Goal: Contribute content: Add original content to the website for others to see

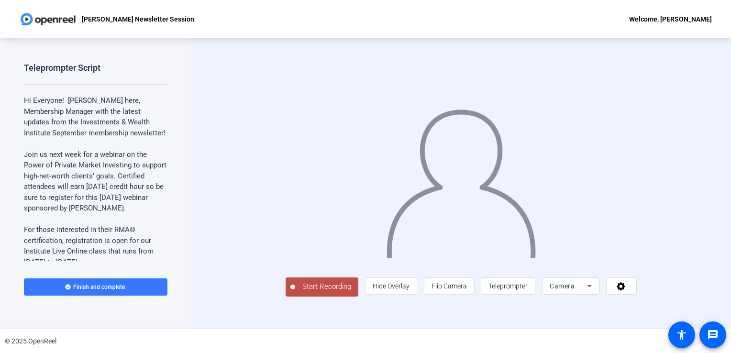
click at [295, 292] on span "Start Recording" at bounding box center [326, 286] width 63 height 11
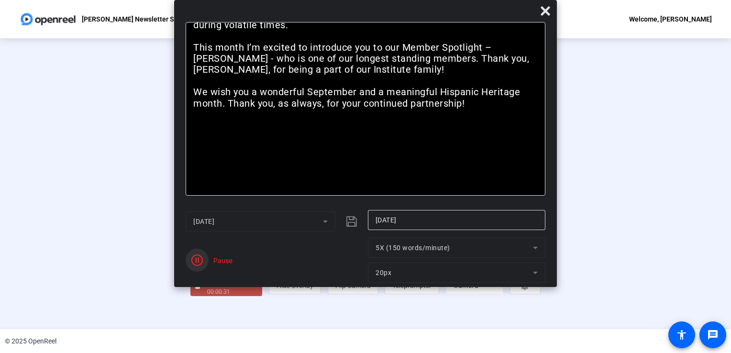
click at [194, 260] on icon "button" at bounding box center [196, 259] width 11 height 11
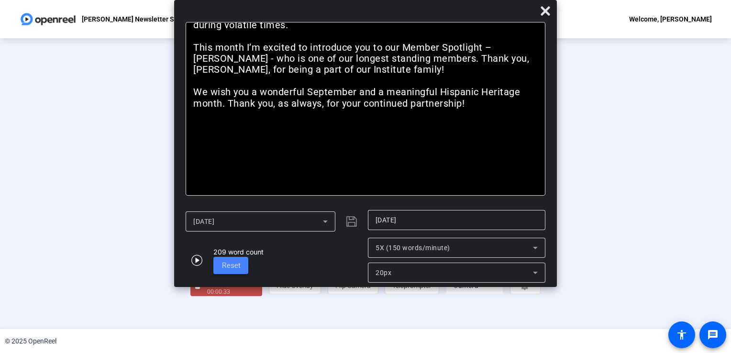
click at [220, 268] on span at bounding box center [230, 265] width 35 height 23
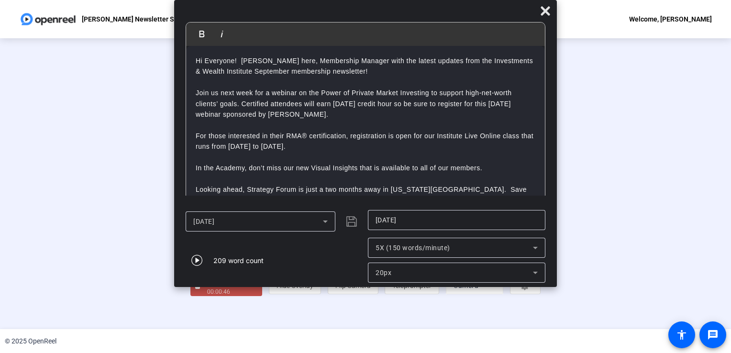
click at [34, 198] on div "Stop Recording 00:00:46 person Hide Overlay flip Flip Camera article Teleprompt…" at bounding box center [365, 183] width 731 height 291
click at [8, 213] on div "Stop Recording 00:00:48 person Hide Overlay flip Flip Camera article Teleprompt…" at bounding box center [365, 183] width 731 height 291
click at [207, 296] on div "00:00:50" at bounding box center [231, 291] width 48 height 9
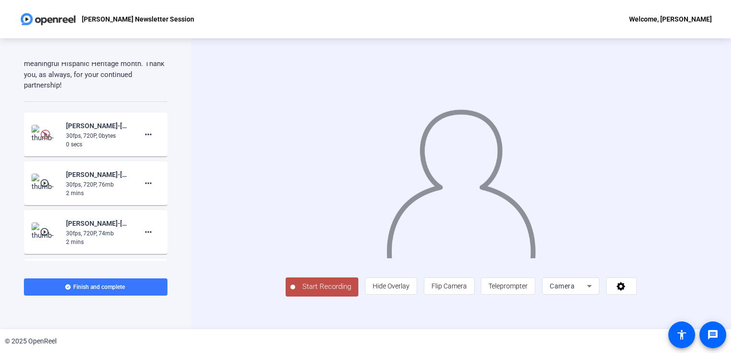
scroll to position [445, 0]
click at [143, 141] on mat-icon "more_horiz" at bounding box center [148, 134] width 11 height 11
click at [149, 157] on span "Delete clip" at bounding box center [159, 159] width 38 height 11
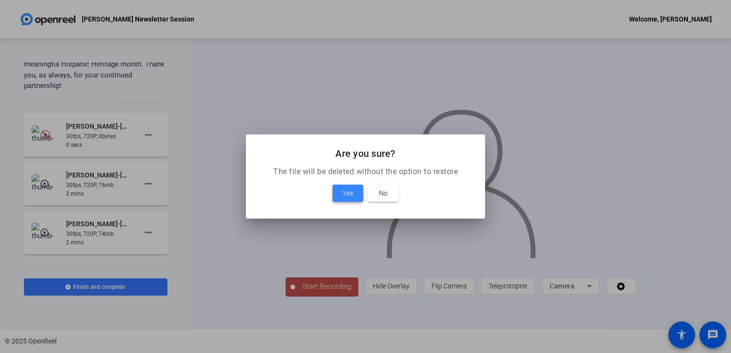
click at [341, 190] on span at bounding box center [347, 193] width 31 height 23
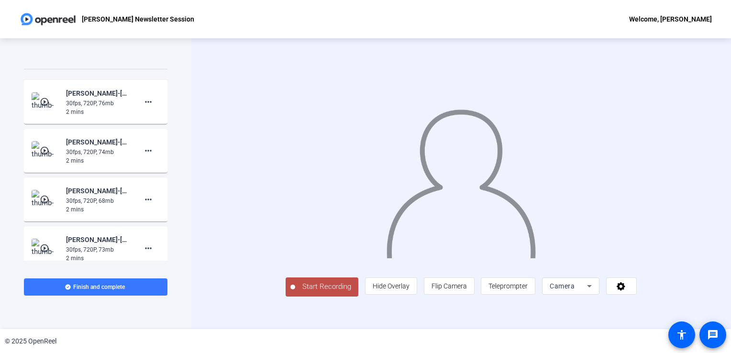
scroll to position [457, 0]
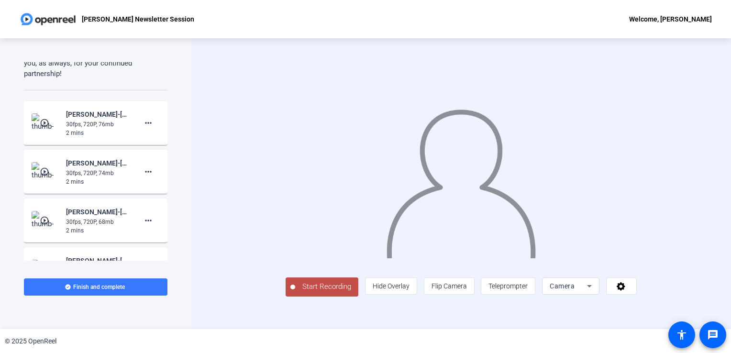
click at [295, 292] on span "Start Recording" at bounding box center [326, 286] width 63 height 11
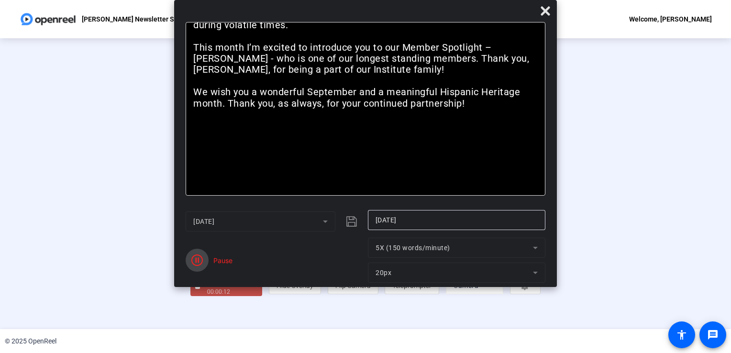
click at [194, 266] on span "button" at bounding box center [197, 260] width 23 height 23
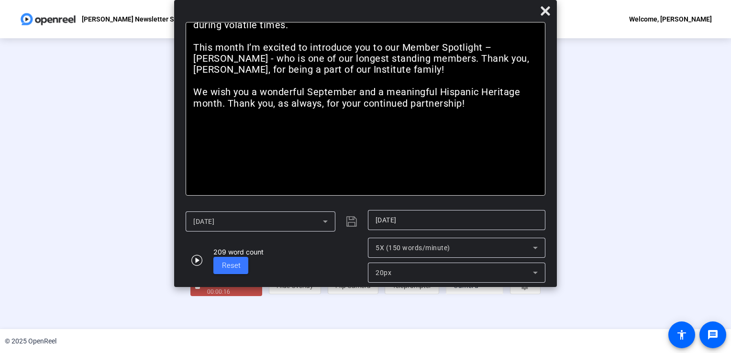
scroll to position [27, 0]
click at [207, 288] on div "Stop Recording" at bounding box center [231, 282] width 48 height 11
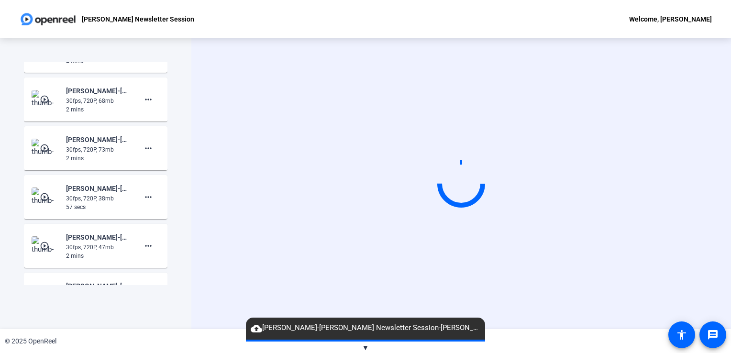
scroll to position [693, 0]
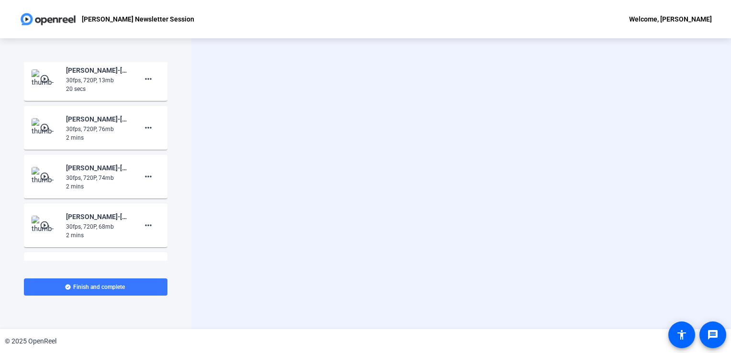
scroll to position [495, 0]
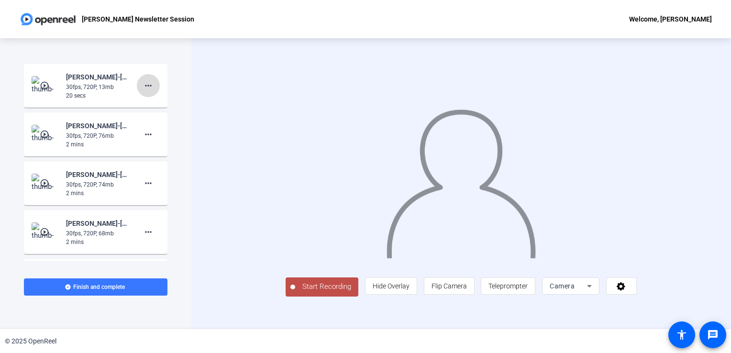
click at [143, 91] on mat-icon "more_horiz" at bounding box center [148, 85] width 11 height 11
click at [153, 112] on span "Delete clip" at bounding box center [159, 115] width 38 height 11
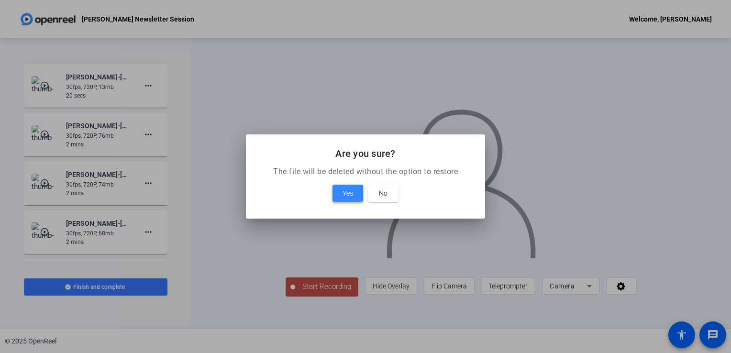
click at [344, 190] on span "Yes" at bounding box center [347, 192] width 11 height 11
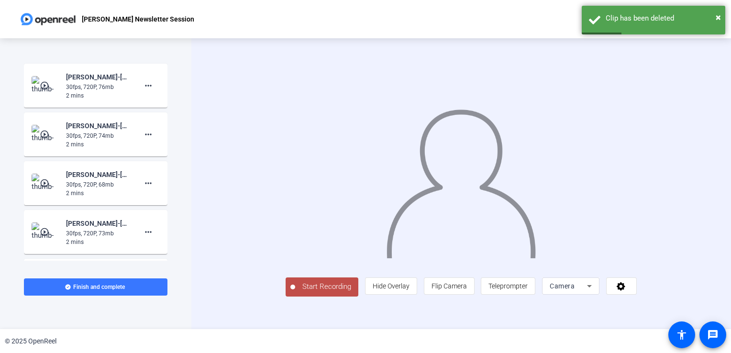
click at [295, 292] on span "Start Recording" at bounding box center [326, 286] width 63 height 11
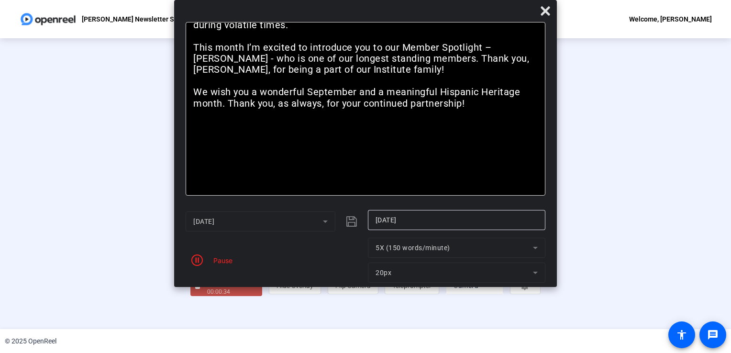
click at [210, 261] on div "Pause" at bounding box center [221, 260] width 24 height 10
click at [198, 260] on icon "button" at bounding box center [196, 259] width 11 height 11
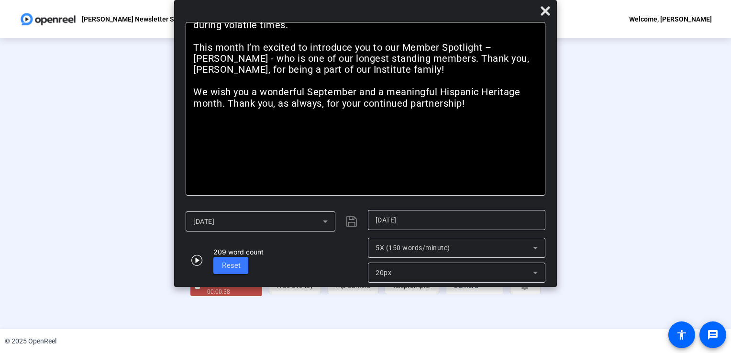
scroll to position [27, 0]
click at [207, 288] on div "Stop Recording" at bounding box center [231, 282] width 48 height 11
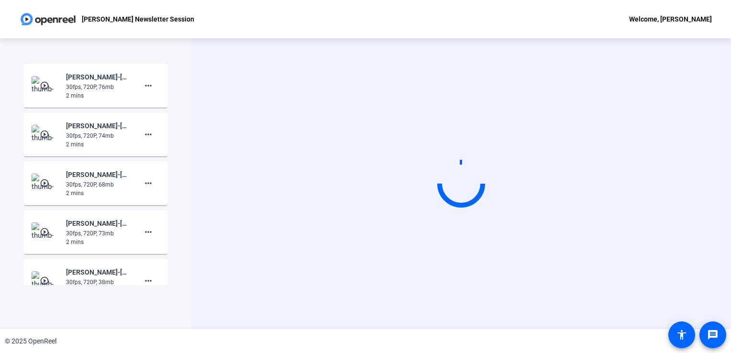
scroll to position [0, 0]
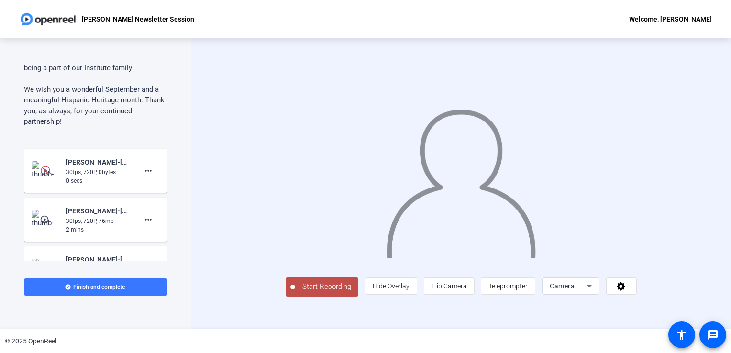
scroll to position [430, 0]
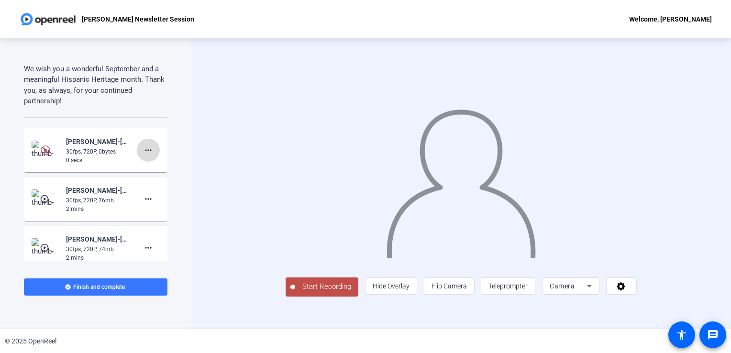
click at [144, 154] on mat-icon "more_horiz" at bounding box center [148, 149] width 11 height 11
click at [151, 190] on span "Retake" at bounding box center [159, 192] width 38 height 11
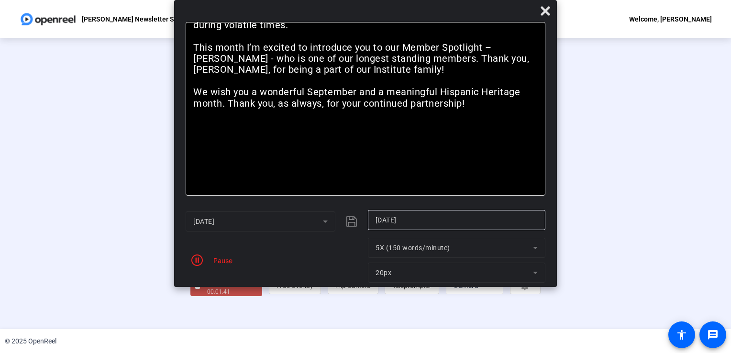
click at [23, 280] on div "Stop Recording 00:01:41 person Hide Overlay flip Flip Camera article Teleprompt…" at bounding box center [365, 183] width 731 height 291
click at [207, 296] on div "00:01:43" at bounding box center [231, 291] width 48 height 9
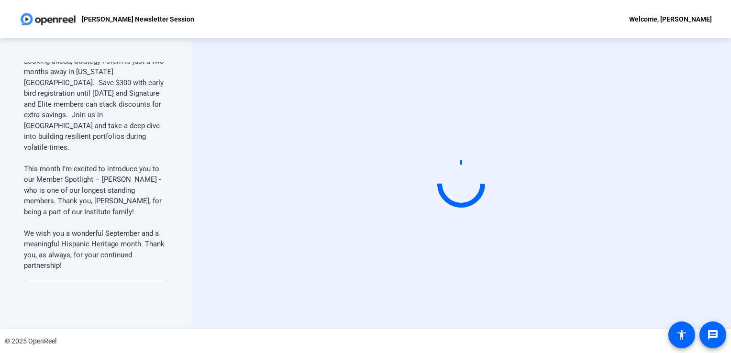
scroll to position [0, 0]
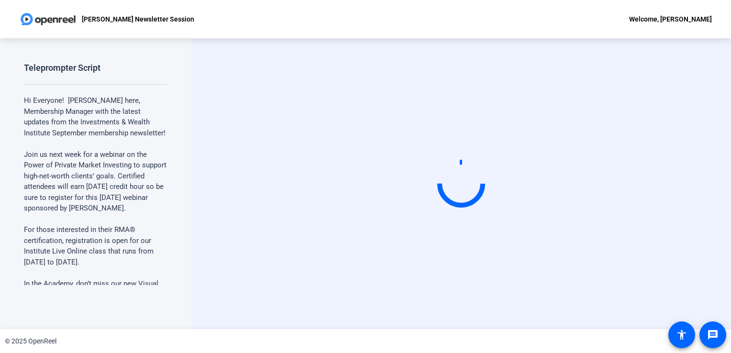
click at [84, 132] on p "Hi Everyone! [PERSON_NAME] here, Membership Manager with the latest updates fro…" at bounding box center [95, 116] width 143 height 43
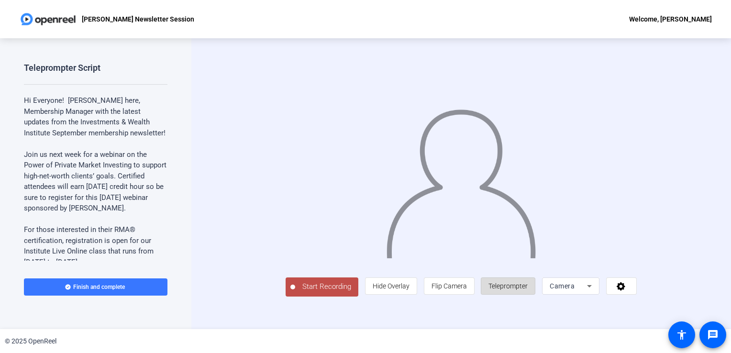
click at [528, 295] on span "Teleprompter" at bounding box center [507, 286] width 39 height 18
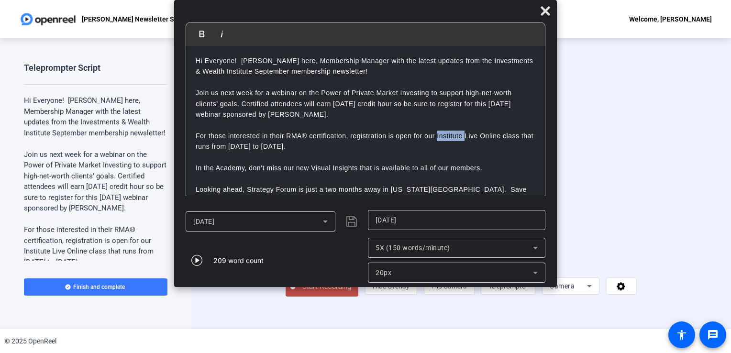
drag, startPoint x: 465, startPoint y: 137, endPoint x: 437, endPoint y: 140, distance: 28.4
click at [437, 140] on p "For those interested in their RMA® certification, registration is open for our …" at bounding box center [366, 142] width 340 height 22
click at [285, 136] on p "For those interested in their RMA® certification, registration is open for our …" at bounding box center [366, 142] width 340 height 22
drag, startPoint x: 317, startPoint y: 114, endPoint x: 223, endPoint y: 113, distance: 93.7
click at [223, 113] on p "Join us next week for a webinar on the Power of Private Market Investing to sup…" at bounding box center [366, 104] width 340 height 32
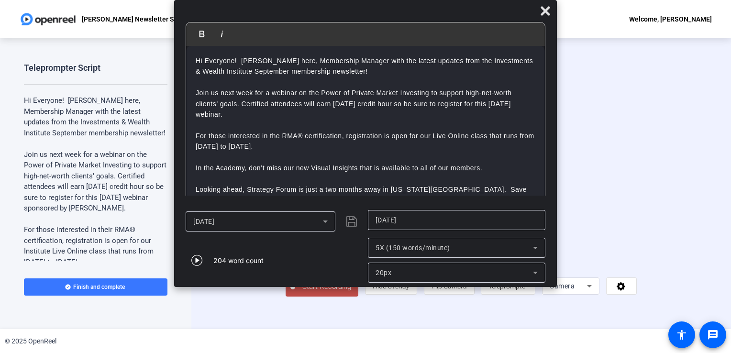
click at [295, 292] on span "Start Recording" at bounding box center [326, 286] width 63 height 11
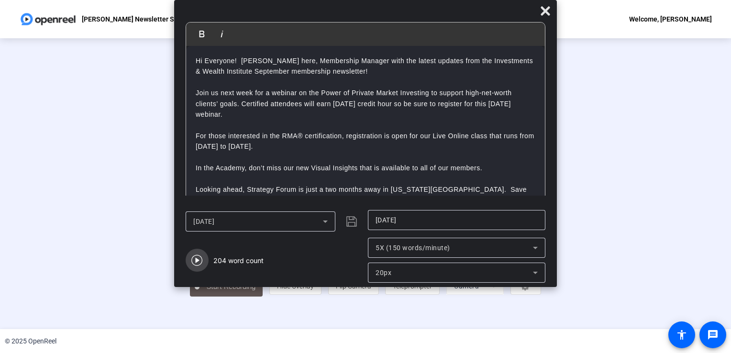
click at [193, 265] on icon "button" at bounding box center [196, 259] width 11 height 11
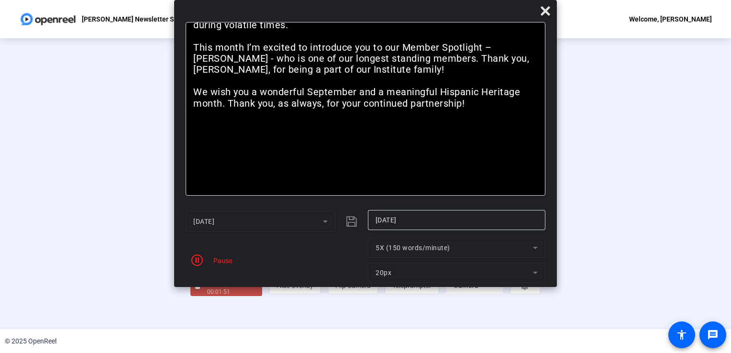
scroll to position [26, 0]
drag, startPoint x: 16, startPoint y: 200, endPoint x: 127, endPoint y: 316, distance: 160.0
click at [207, 296] on div "00:01:53" at bounding box center [231, 291] width 48 height 9
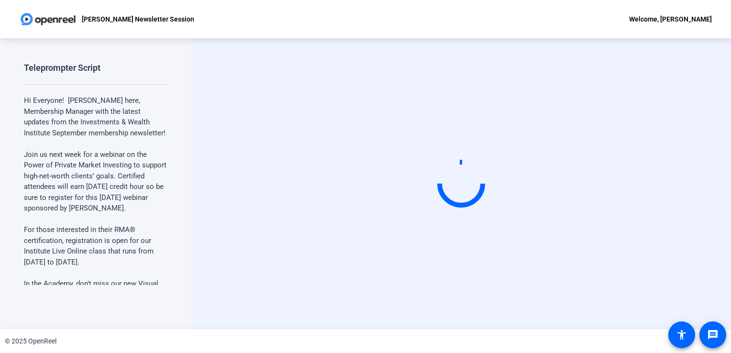
scroll to position [0, 0]
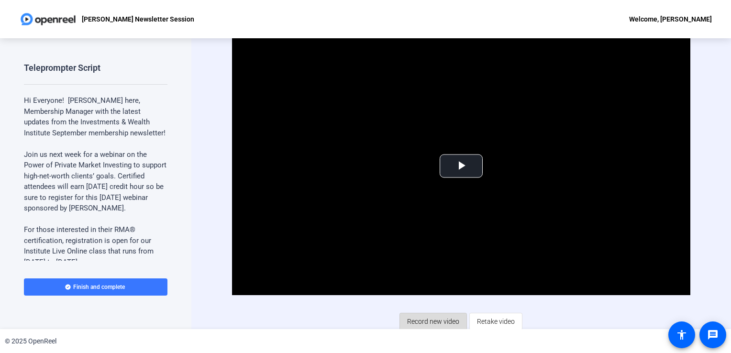
click at [423, 315] on span "Record new video" at bounding box center [433, 321] width 52 height 18
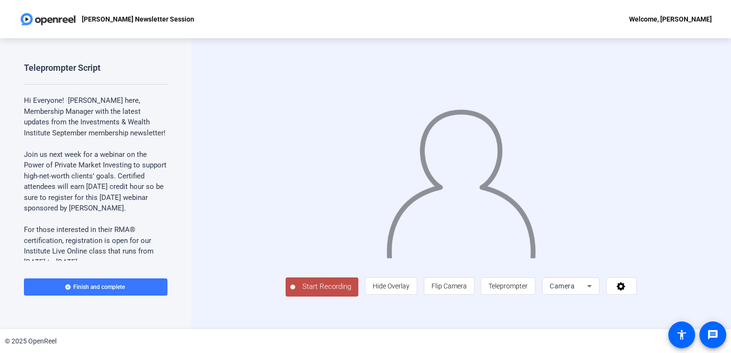
click at [286, 296] on div "Start Recording person Hide Overlay flip Flip Camera article Teleprompter Camera" at bounding box center [461, 183] width 351 height 225
click at [295, 292] on span "Start Recording" at bounding box center [326, 286] width 63 height 11
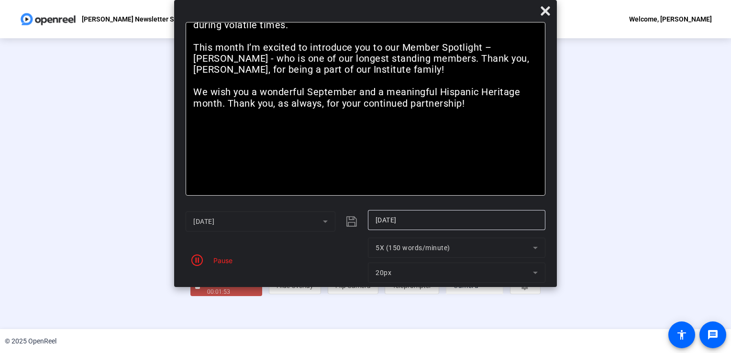
scroll to position [27, 0]
click at [207, 288] on div "Stop Recording" at bounding box center [231, 282] width 48 height 11
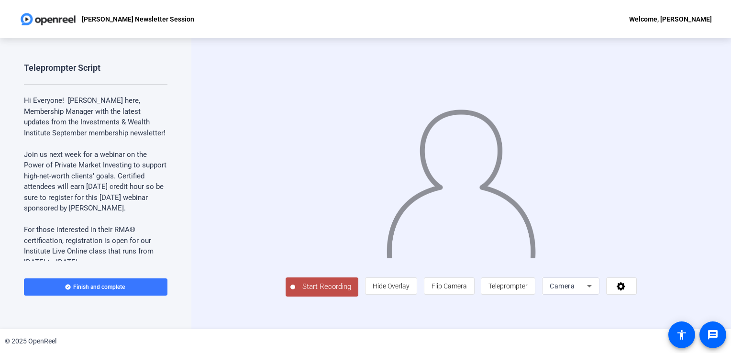
click at [295, 292] on span "Start Recording" at bounding box center [326, 286] width 63 height 11
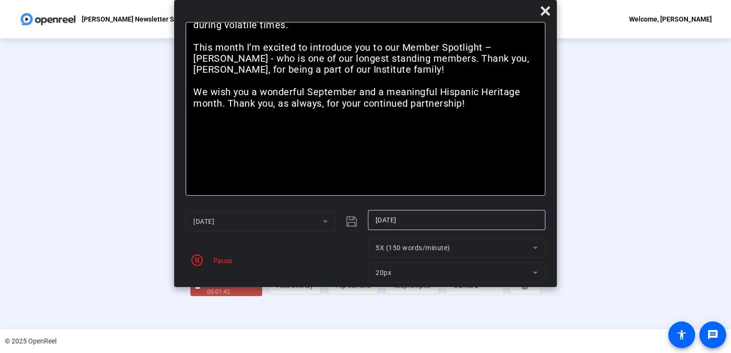
scroll to position [27, 0]
click at [207, 288] on div "Stop Recording" at bounding box center [231, 282] width 48 height 11
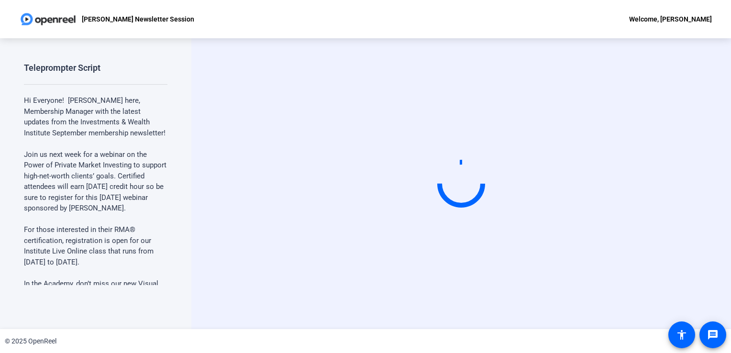
scroll to position [0, 0]
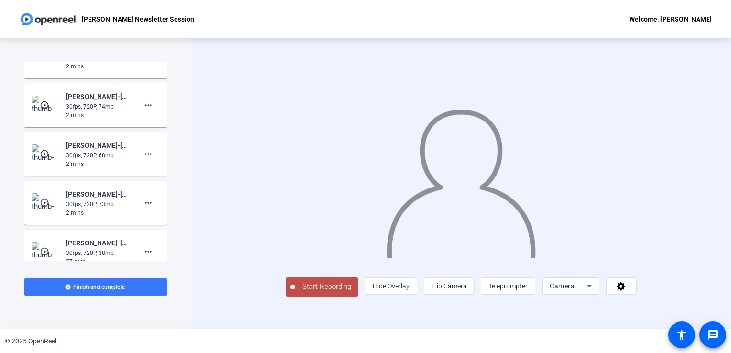
scroll to position [913, 0]
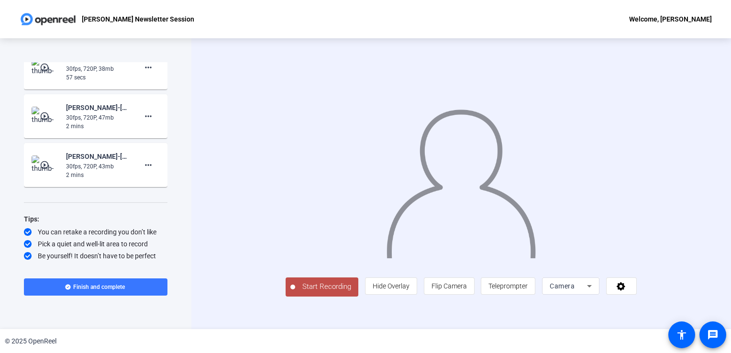
click at [295, 292] on span "Start Recording" at bounding box center [326, 286] width 63 height 11
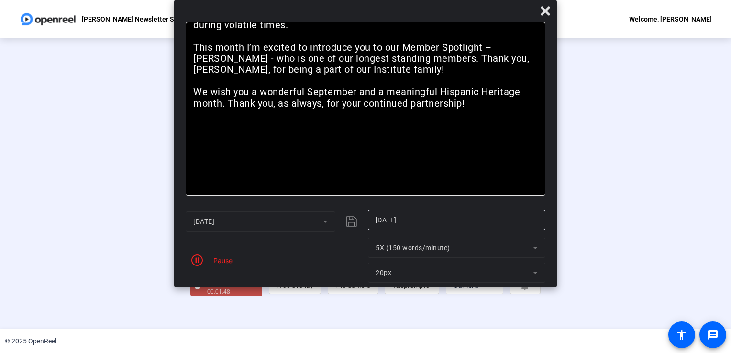
scroll to position [27, 0]
click at [207, 288] on div "Stop Recording" at bounding box center [231, 282] width 48 height 11
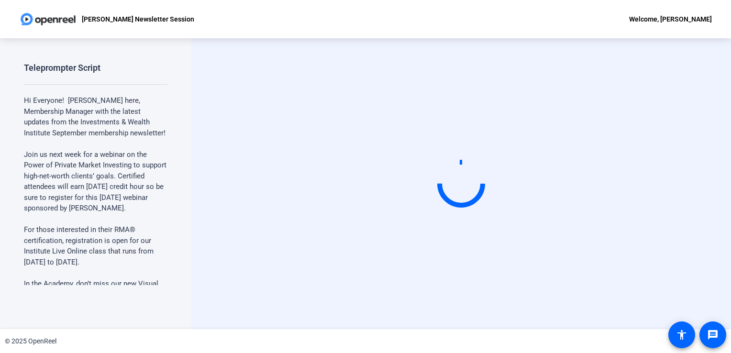
scroll to position [244, 0]
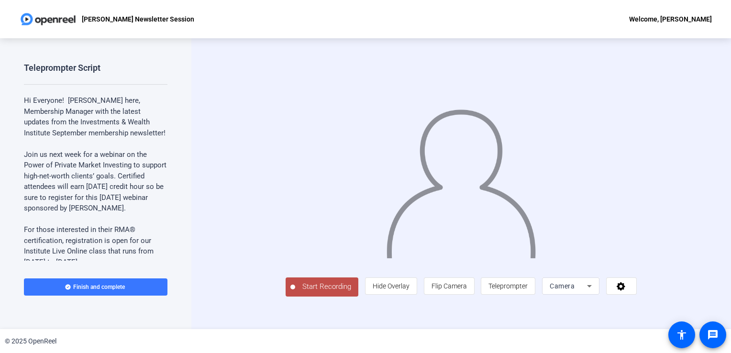
click at [295, 292] on span "Start Recording" at bounding box center [326, 286] width 63 height 11
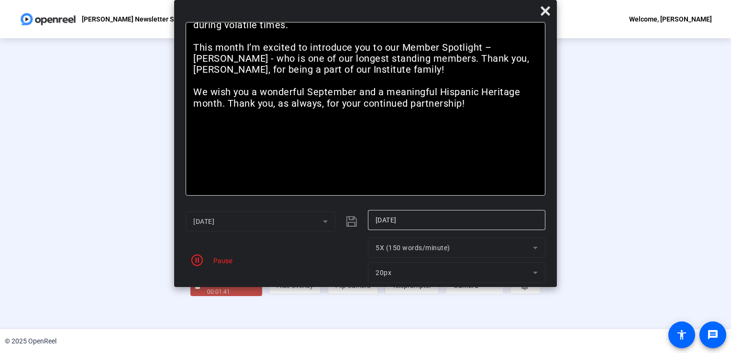
scroll to position [27, 0]
click at [207, 296] on div "00:01:43" at bounding box center [231, 291] width 48 height 9
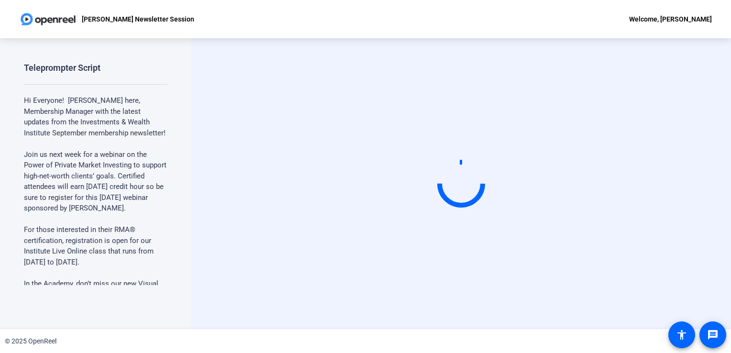
scroll to position [0, 0]
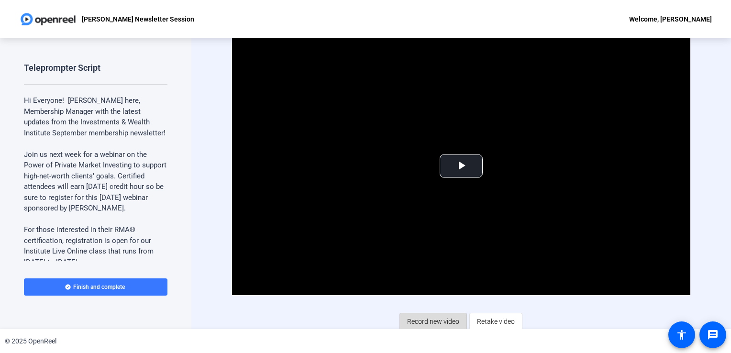
click at [427, 317] on span "Record new video" at bounding box center [433, 321] width 52 height 18
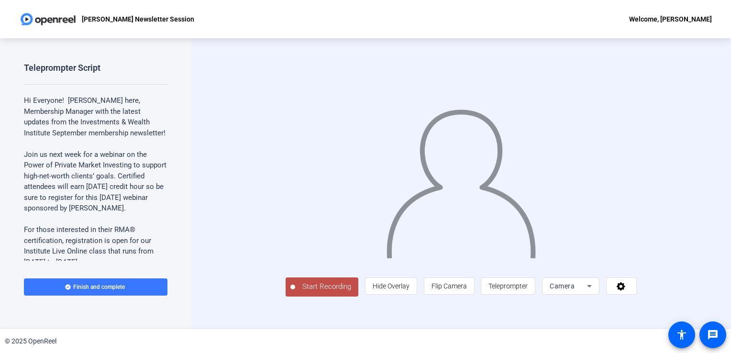
click at [295, 292] on span "Start Recording" at bounding box center [326, 286] width 63 height 11
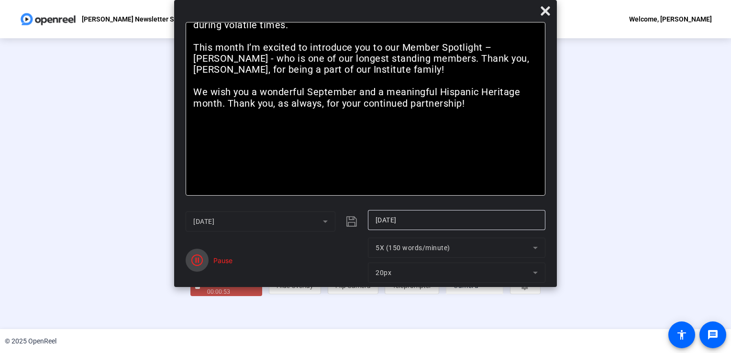
click at [207, 260] on span "button" at bounding box center [197, 260] width 23 height 23
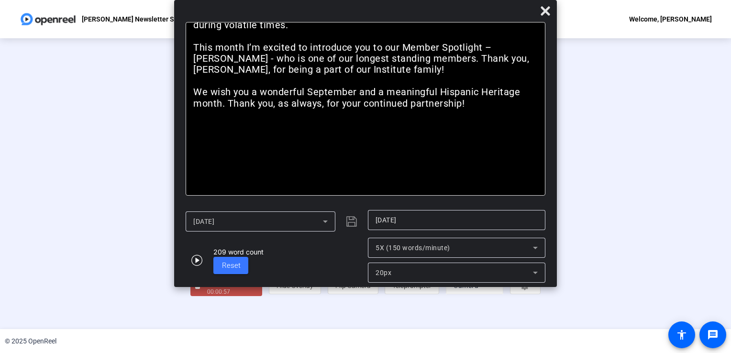
scroll to position [25, 0]
click at [207, 296] on div "00:01:28" at bounding box center [231, 291] width 48 height 9
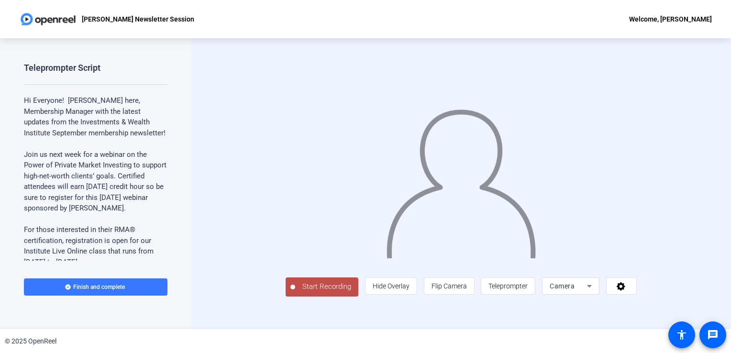
click at [286, 297] on button "Start Recording" at bounding box center [322, 286] width 73 height 19
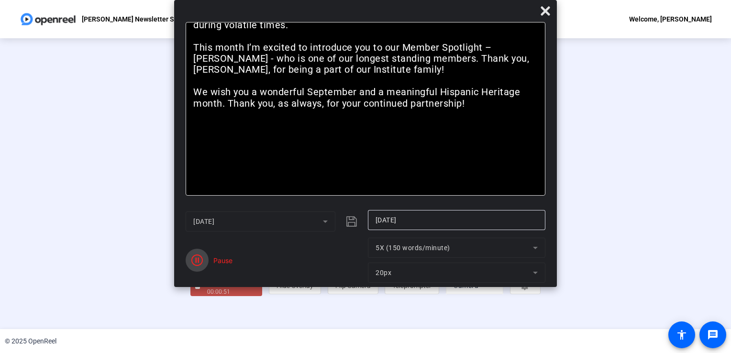
click at [206, 260] on span "button" at bounding box center [197, 260] width 23 height 23
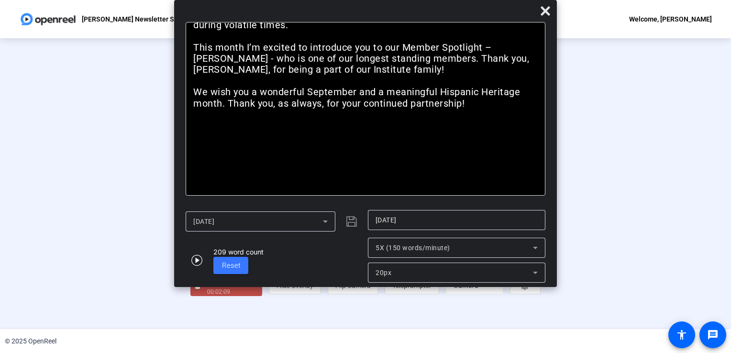
scroll to position [27, 0]
click at [207, 288] on div "Stop Recording" at bounding box center [231, 282] width 48 height 11
